Goal: Task Accomplishment & Management: Manage account settings

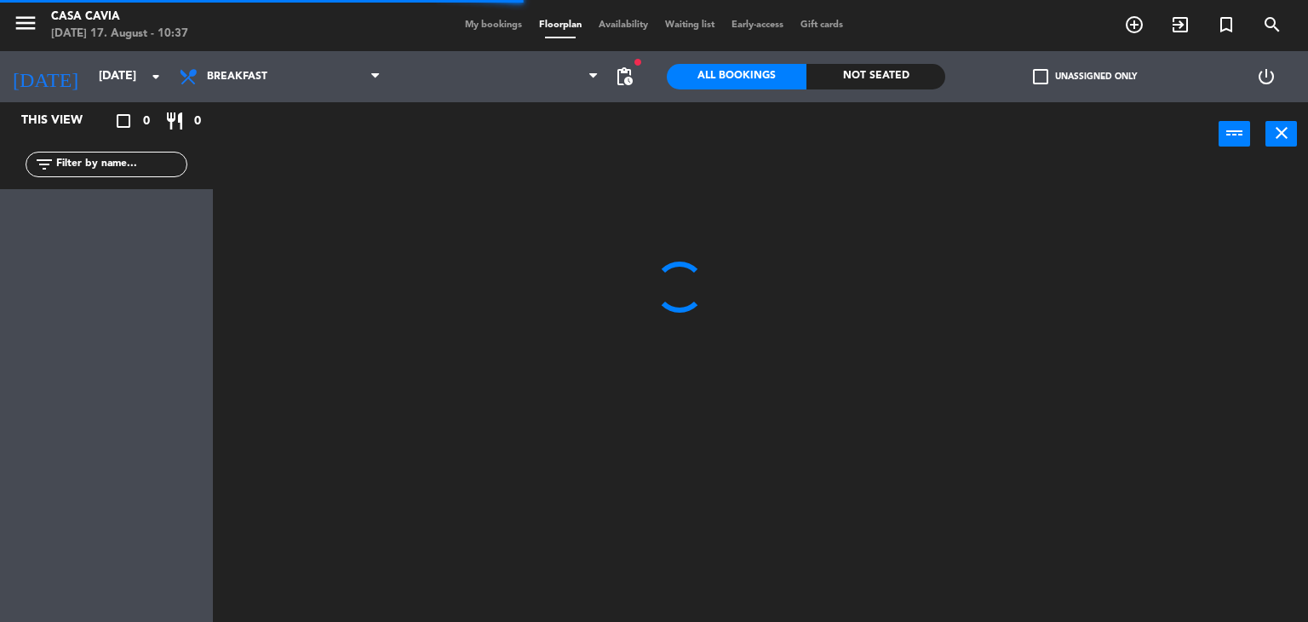
click at [497, 26] on span "My bookings" at bounding box center [494, 24] width 74 height 9
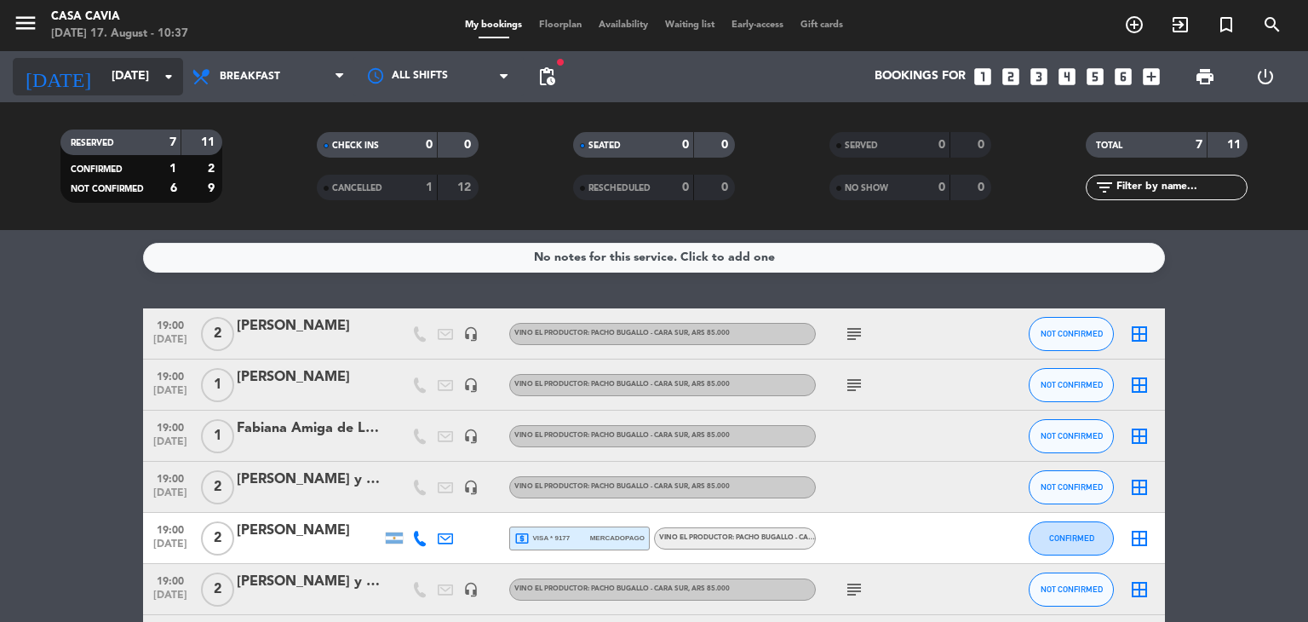
click at [148, 88] on input "[DATE]" at bounding box center [184, 76] width 162 height 31
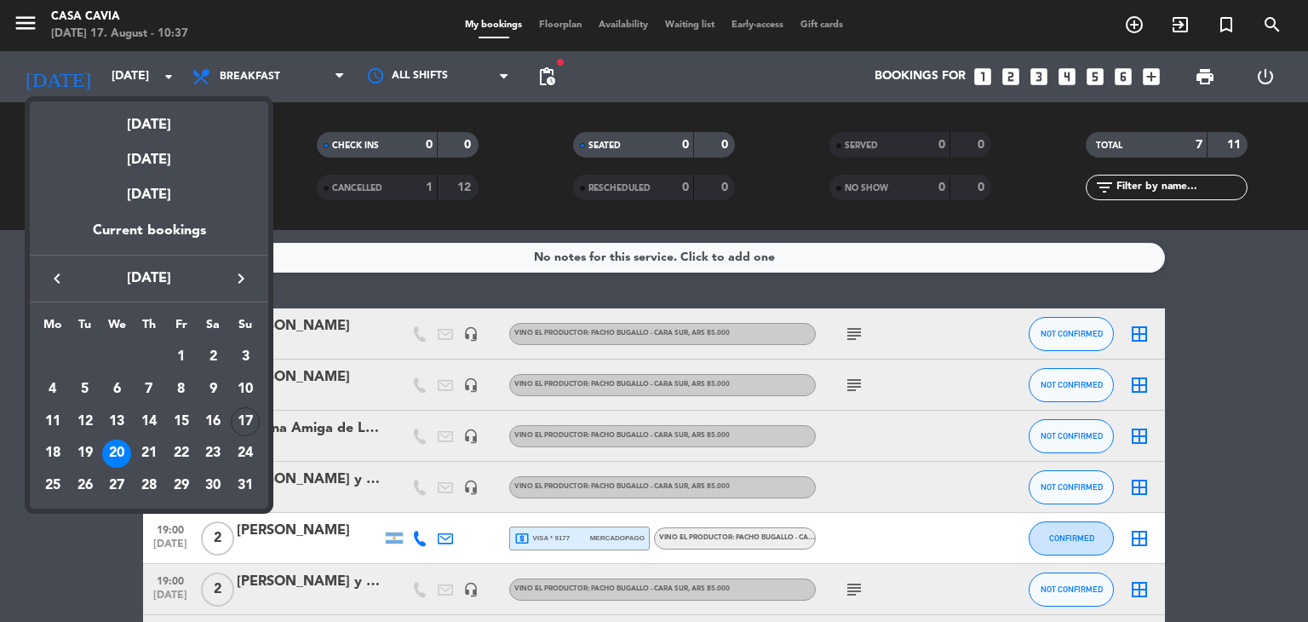
click at [1274, 273] on div at bounding box center [654, 311] width 1308 height 622
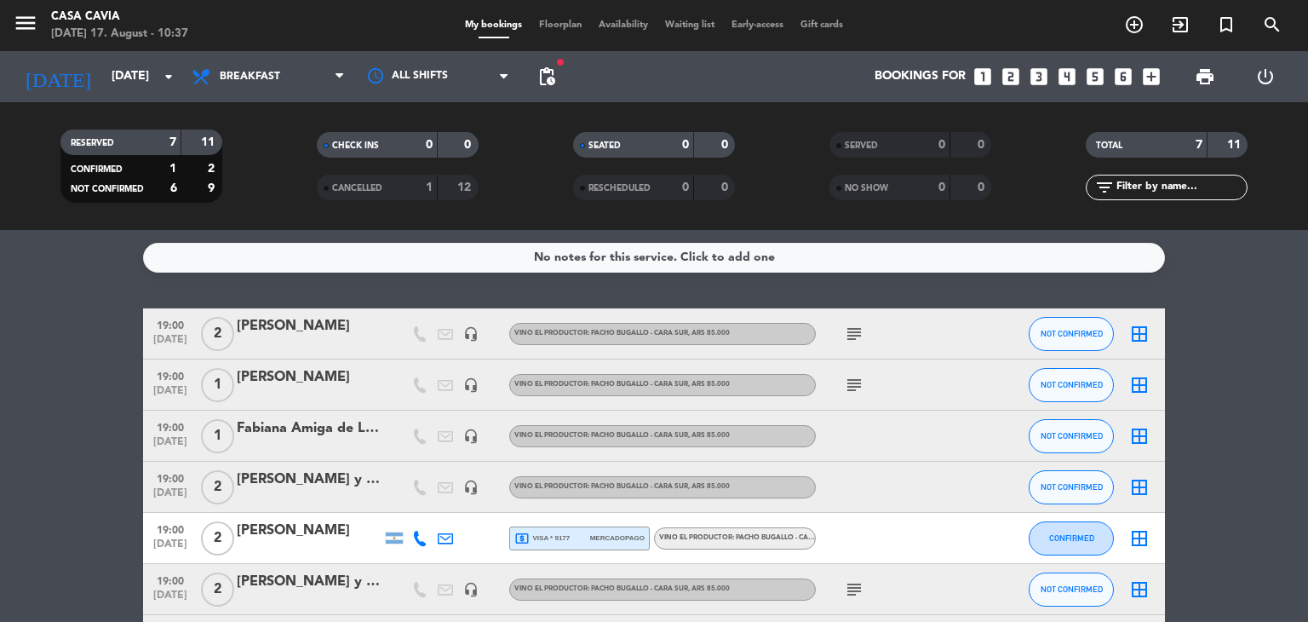
click at [313, 431] on div "Fabiana Amiga de Lupe" at bounding box center [309, 428] width 145 height 22
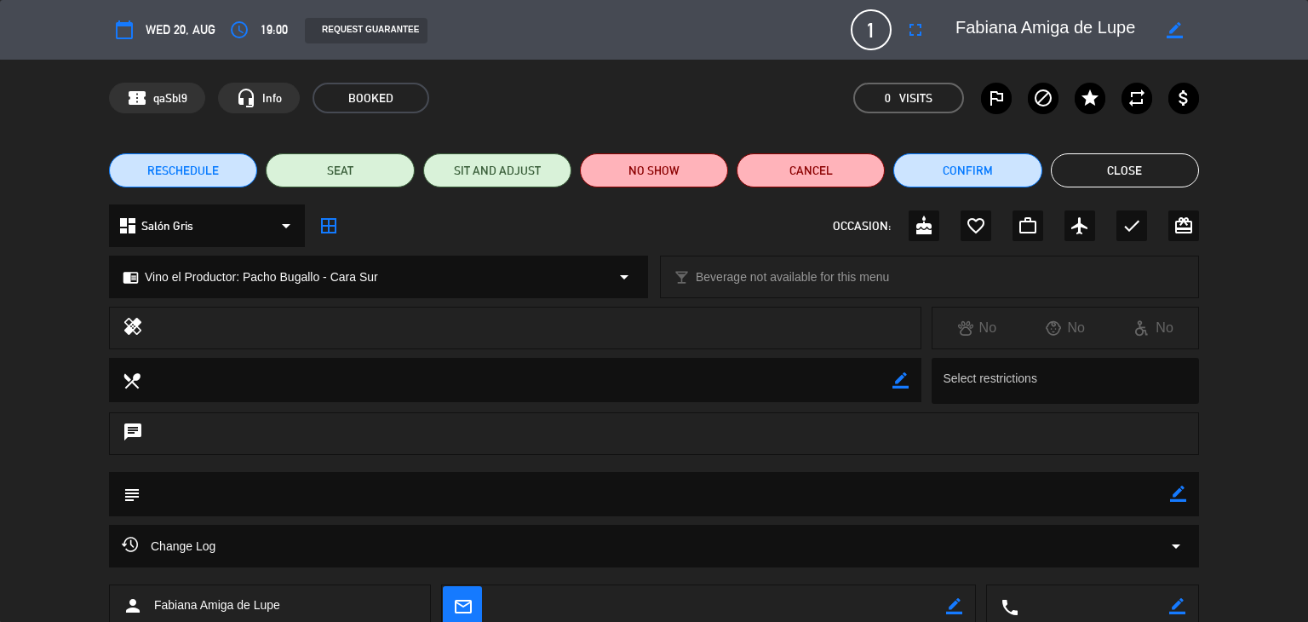
click at [1179, 33] on icon "border_color" at bounding box center [1175, 30] width 16 height 16
click at [1019, 29] on textarea at bounding box center [1053, 29] width 195 height 31
type textarea "[PERSON_NAME]"
click at [1174, 26] on icon at bounding box center [1175, 30] width 16 height 16
click at [1174, 497] on icon "border_color" at bounding box center [1178, 493] width 16 height 16
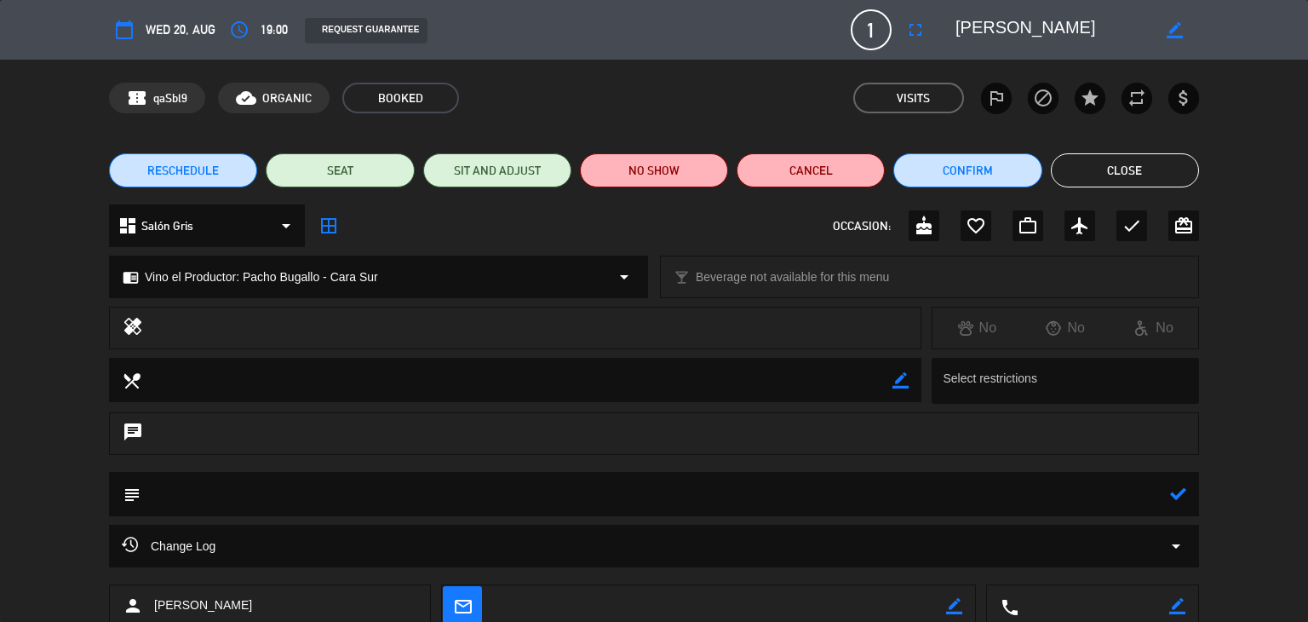
click at [1105, 494] on textarea at bounding box center [656, 493] width 1030 height 43
paste textarea "Amiga de Lupe"
click at [1169, 489] on div "subject" at bounding box center [654, 494] width 1090 height 44
type textarea "Amiga de Lupe"
click at [1175, 492] on icon at bounding box center [1178, 493] width 16 height 16
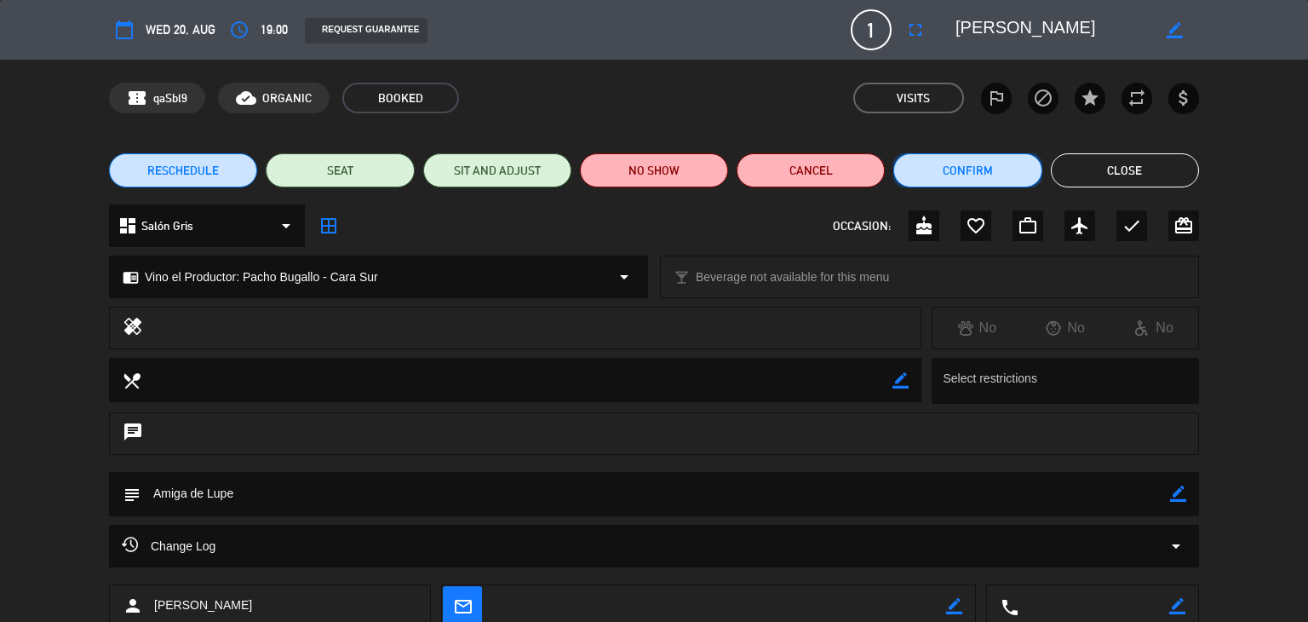
click at [1010, 178] on button "Confirm" at bounding box center [967, 170] width 148 height 34
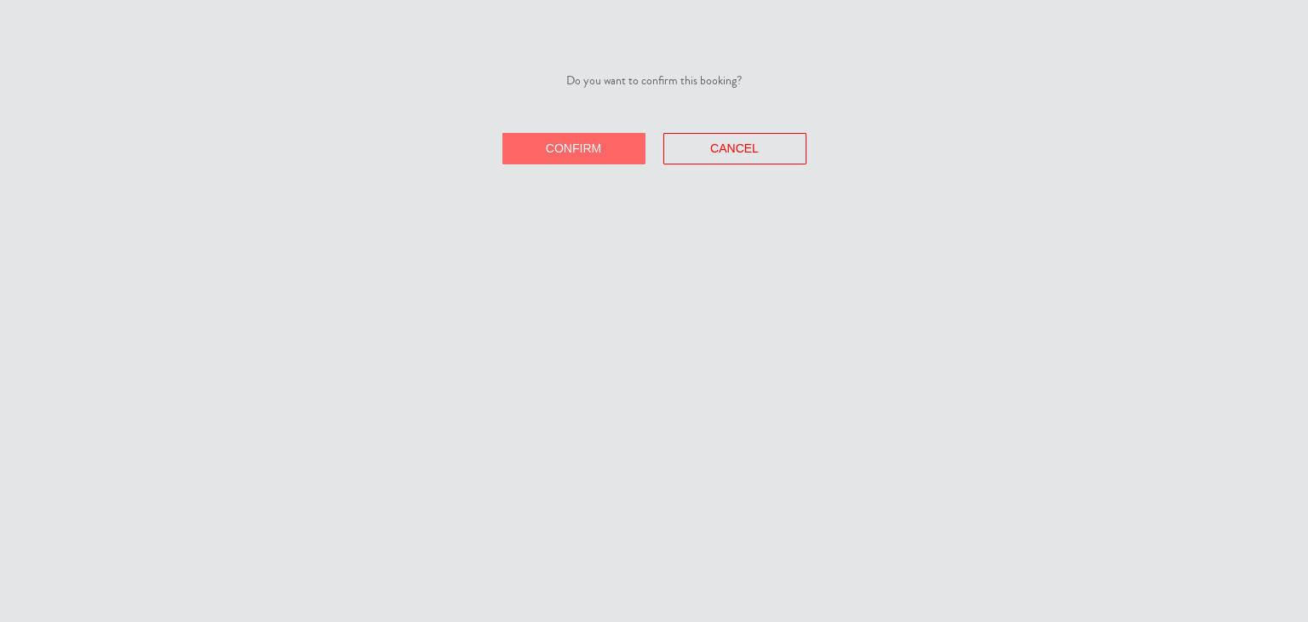
click at [603, 146] on button "Confirm" at bounding box center [573, 149] width 143 height 32
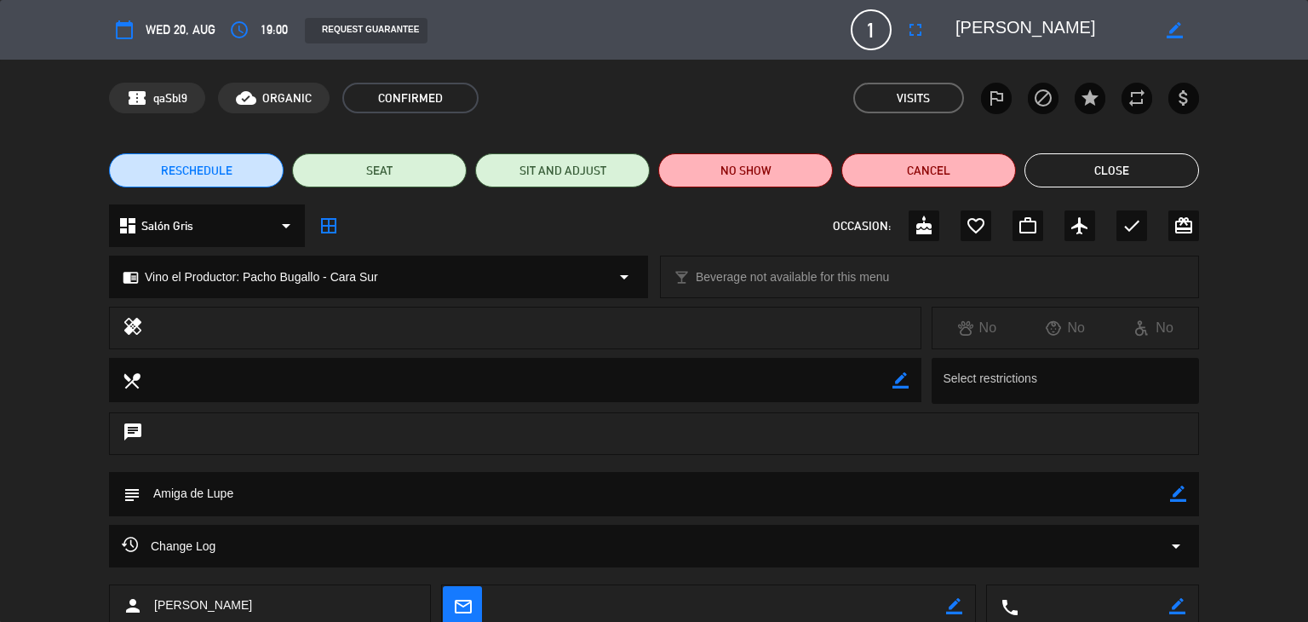
click at [1051, 179] on button "Close" at bounding box center [1112, 170] width 175 height 34
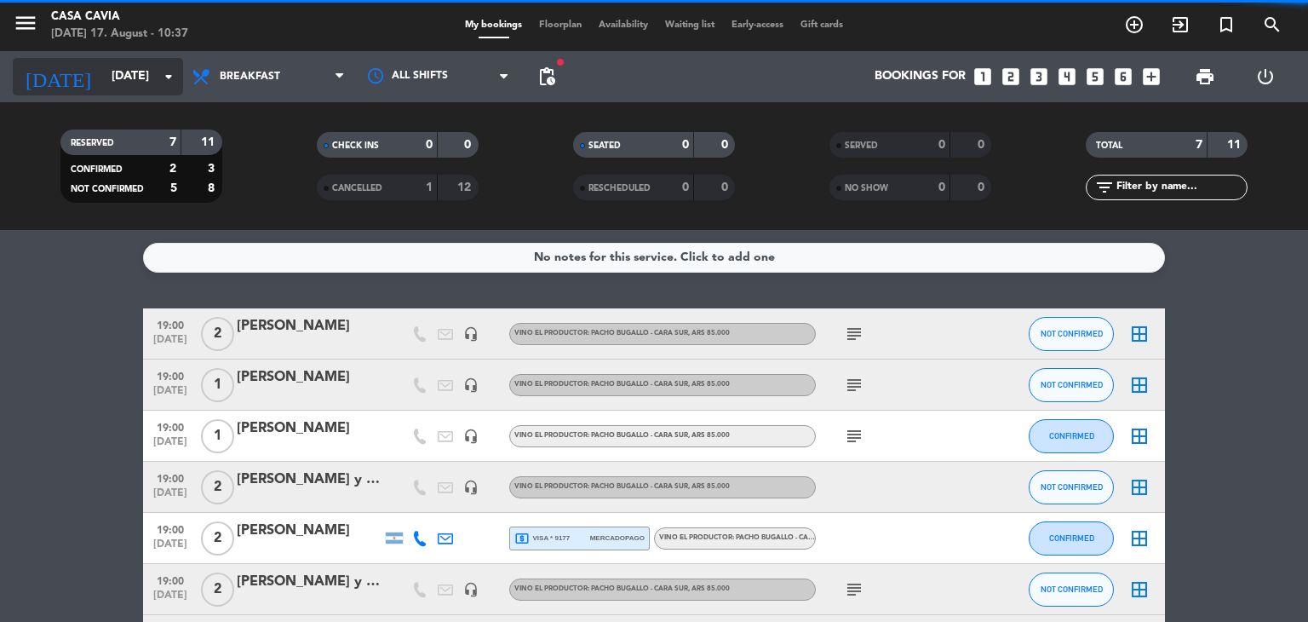
click at [127, 90] on input "[DATE]" at bounding box center [184, 76] width 162 height 31
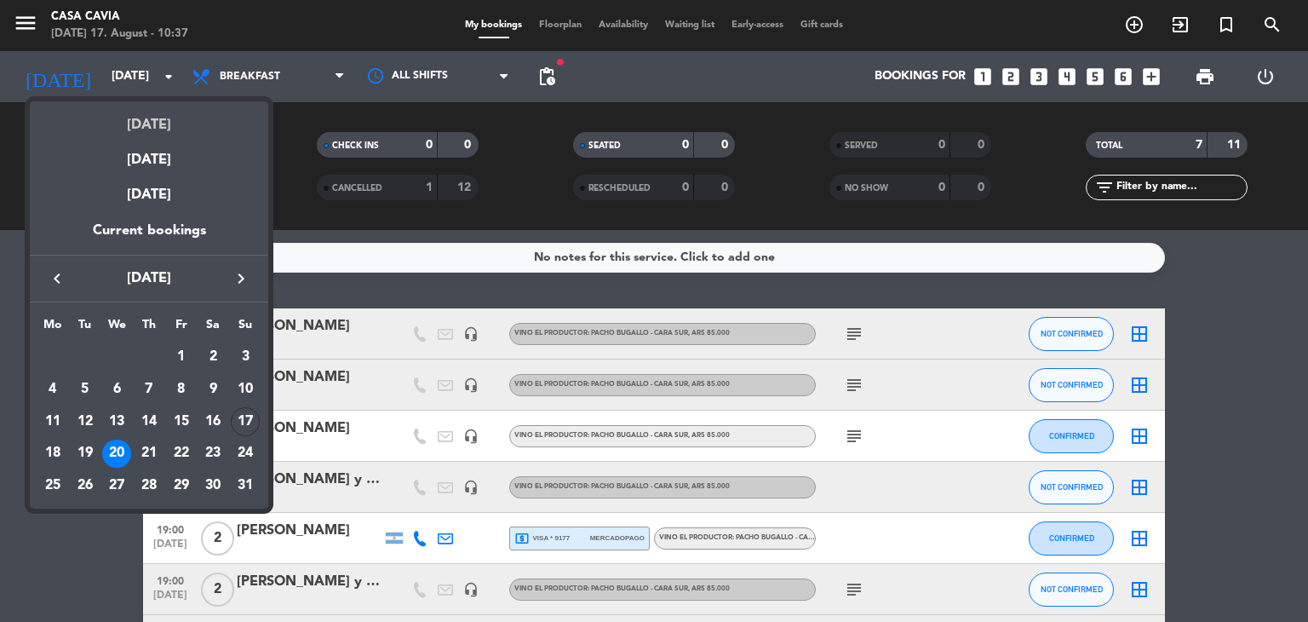
click at [154, 121] on div "[DATE]" at bounding box center [149, 118] width 238 height 35
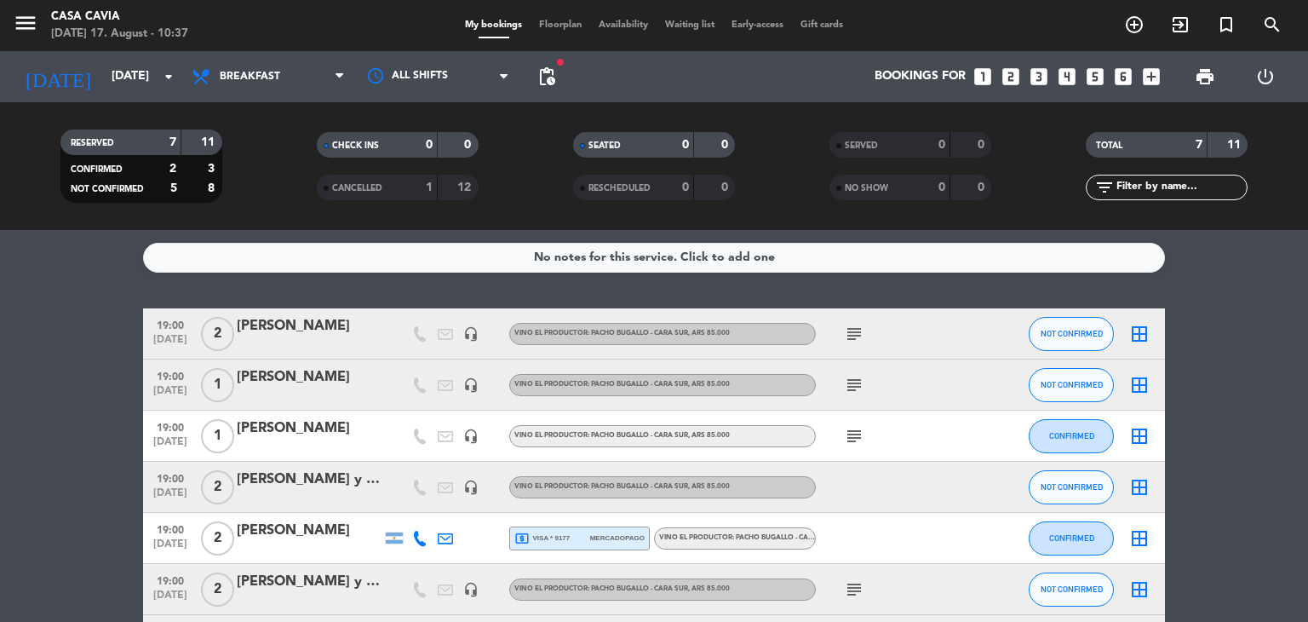
type input "[DATE]"
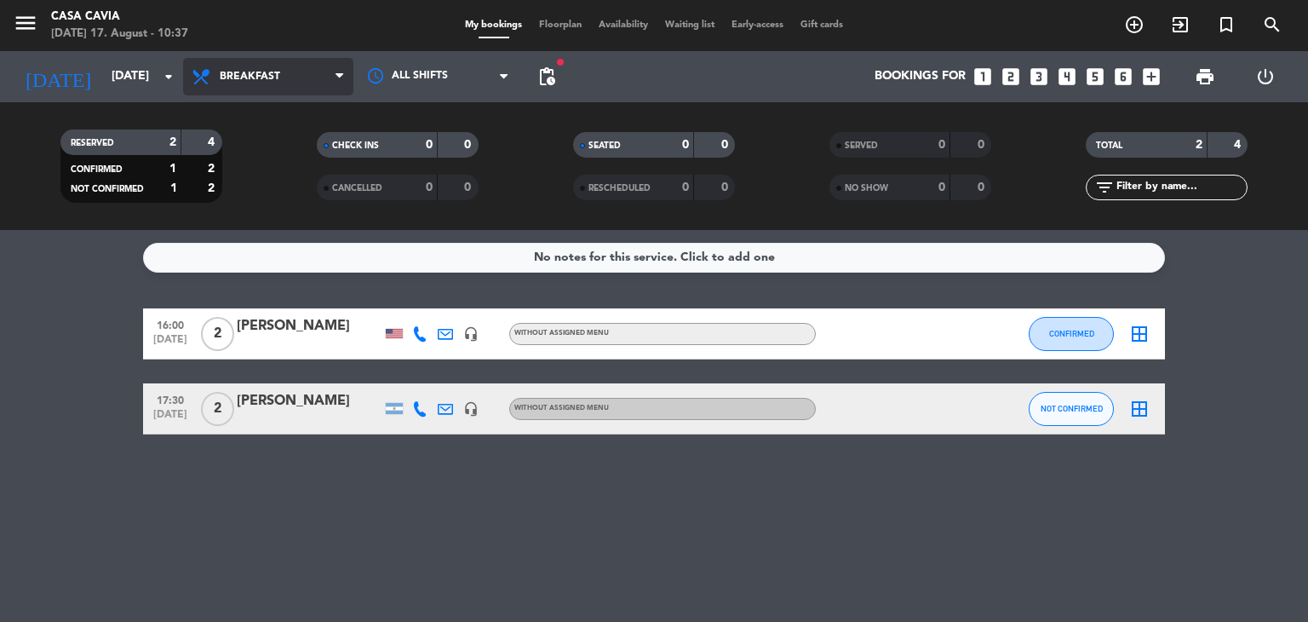
click at [279, 93] on span "Breakfast" at bounding box center [268, 76] width 170 height 37
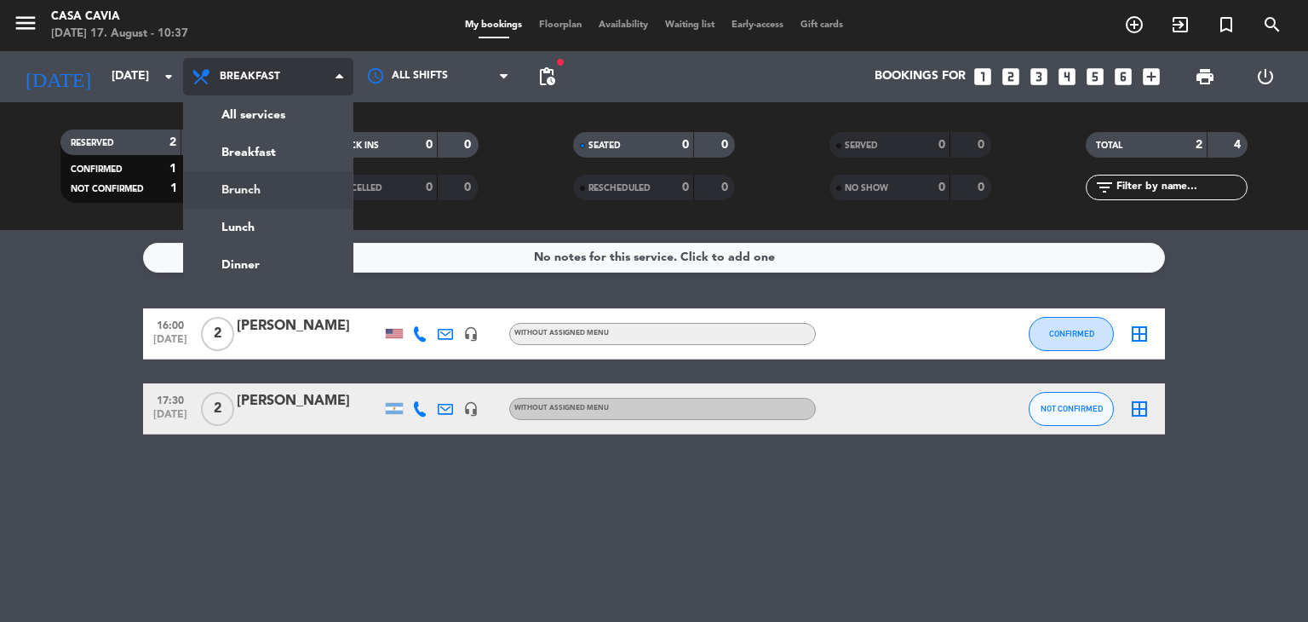
click at [279, 188] on div "menu Casa Cavia [DATE] 17. August - 10:37 My bookings Floorplan Availability Wa…" at bounding box center [654, 115] width 1308 height 230
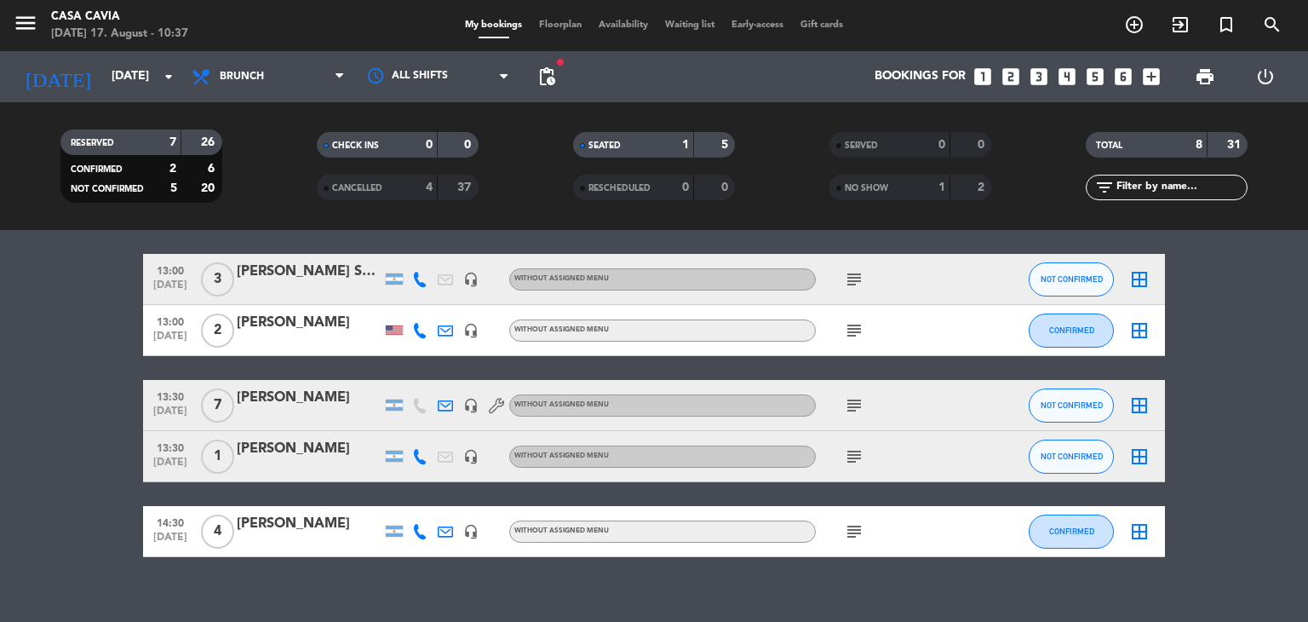
scroll to position [276, 0]
